Goal: Information Seeking & Learning: Learn about a topic

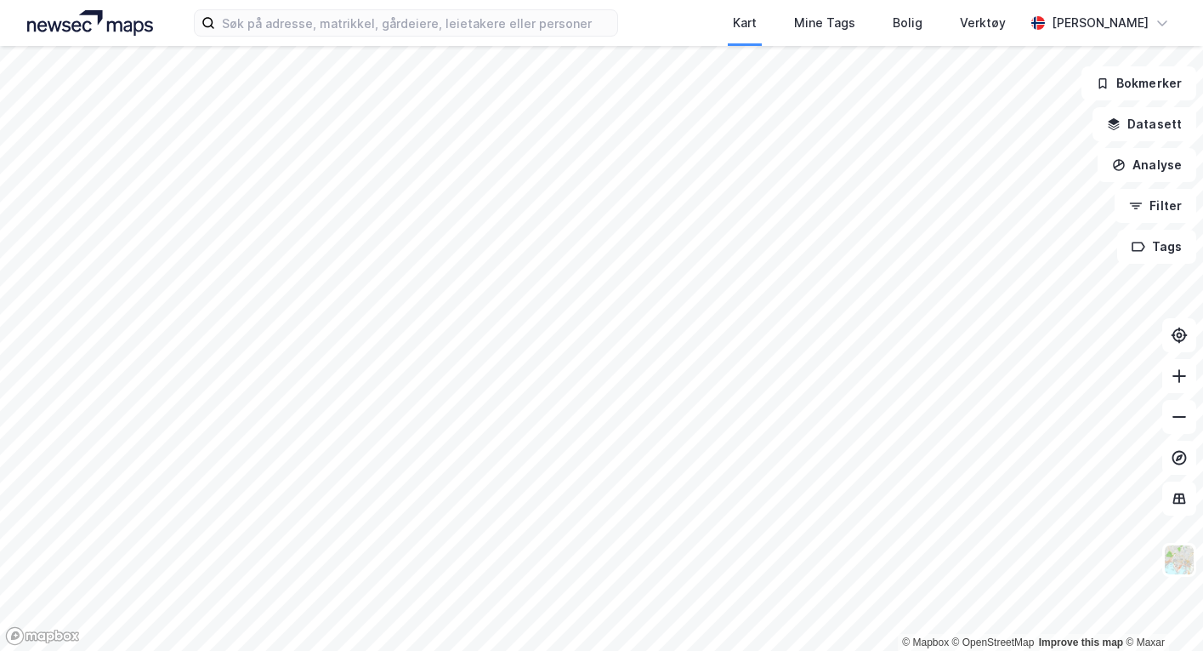
click at [132, 28] on img at bounding box center [90, 23] width 126 height 26
click at [259, 28] on input at bounding box center [415, 23] width 401 height 26
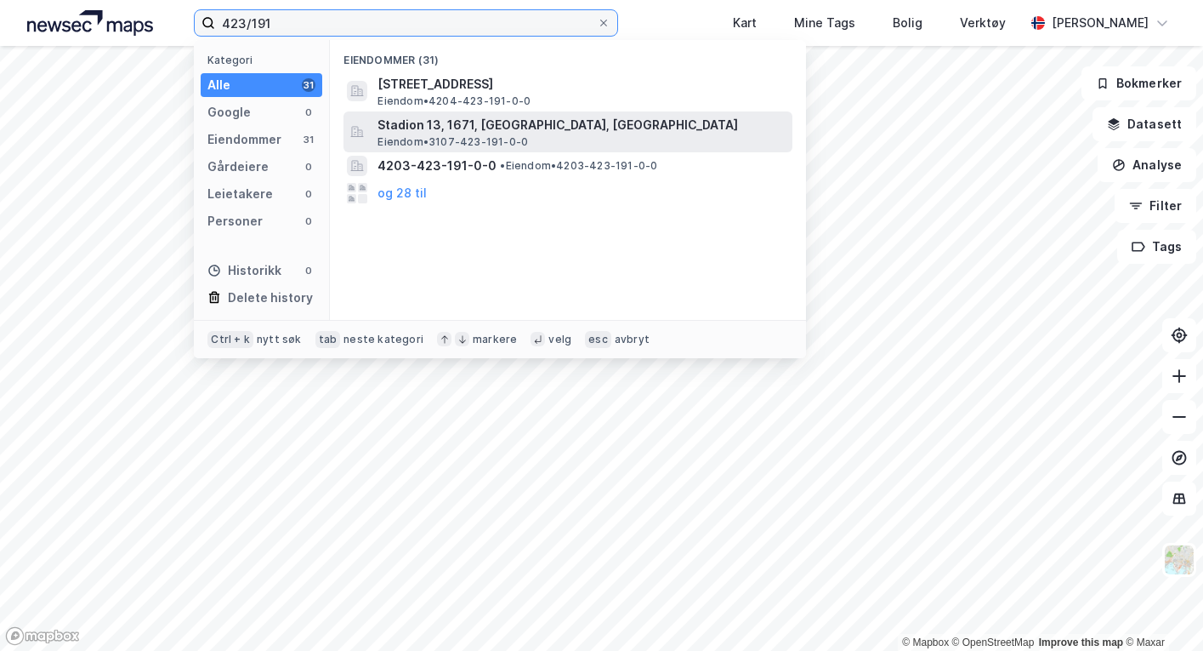
type input "423/191"
click at [602, 144] on div "Stadion 13, 1671, [GEOGRAPHIC_DATA], FREDRIKSTAD Eiendom • 3107-423-191-0-0" at bounding box center [584, 132] width 412 height 34
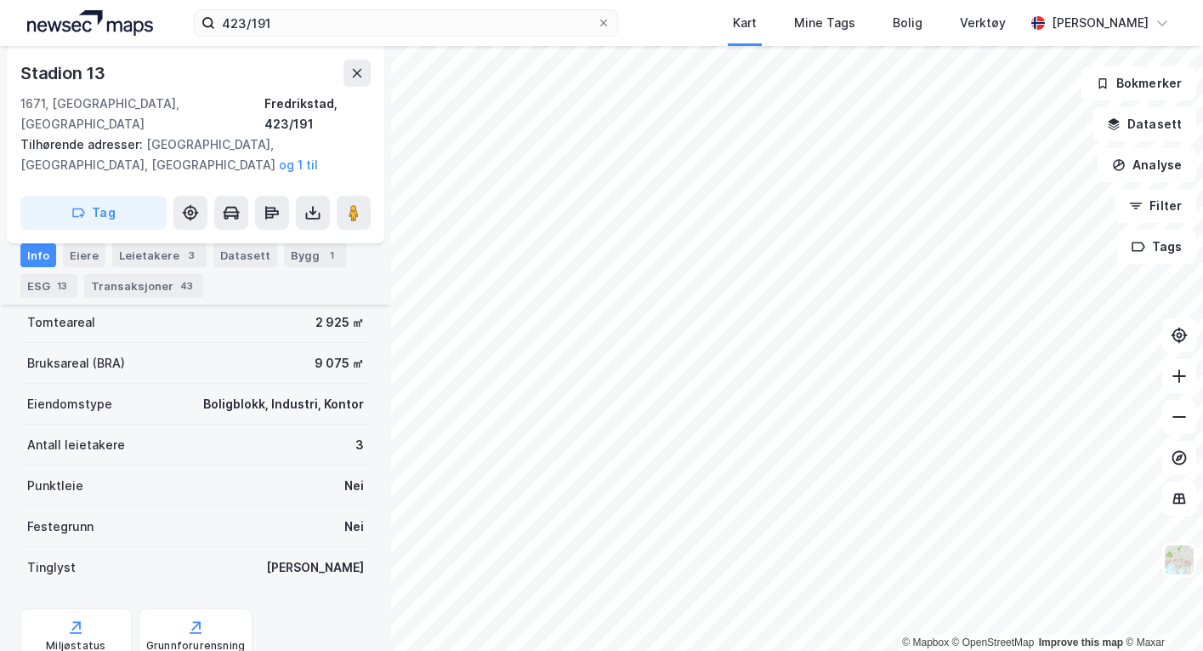
scroll to position [340, 0]
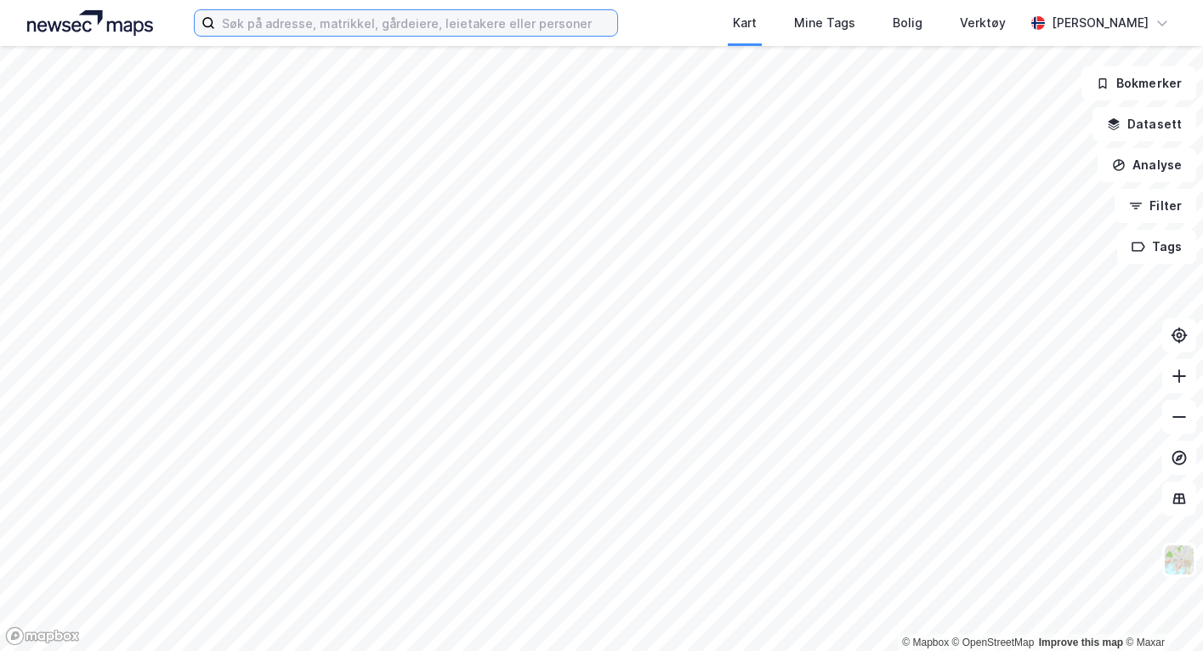
click at [469, 21] on input at bounding box center [415, 23] width 401 height 26
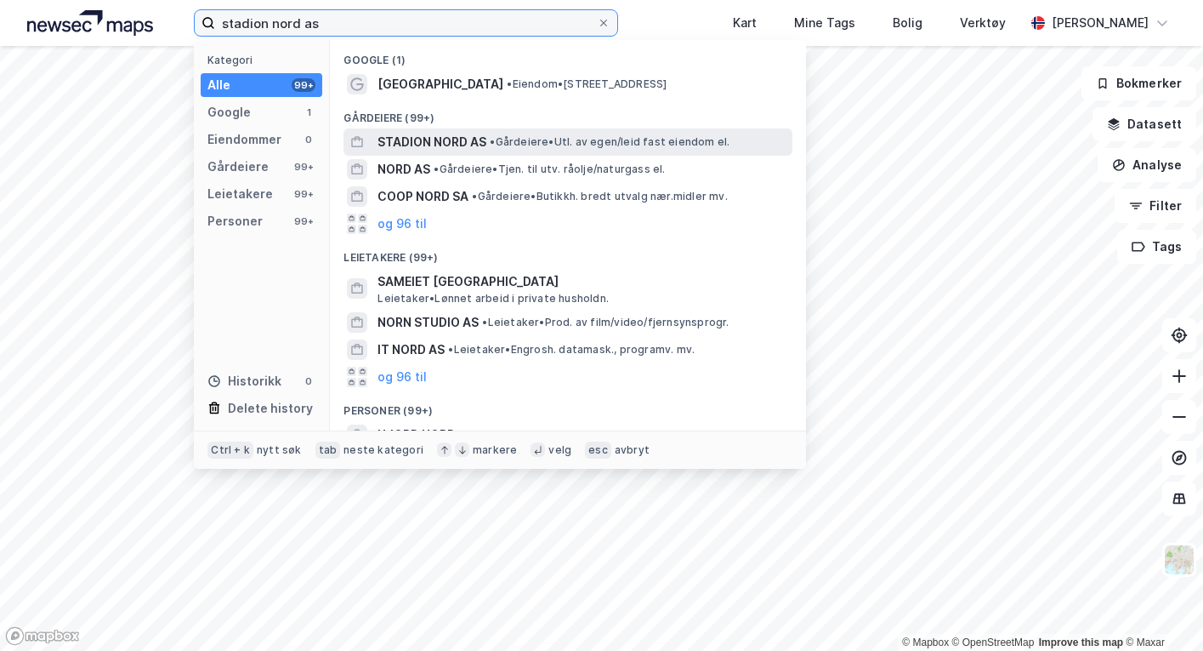
type input "stadion nord as"
click at [554, 150] on div "STADION NORD AS • Gårdeiere • Utl. av egen/leid fast eiendom el." at bounding box center [584, 142] width 412 height 20
